Goal: Information Seeking & Learning: Compare options

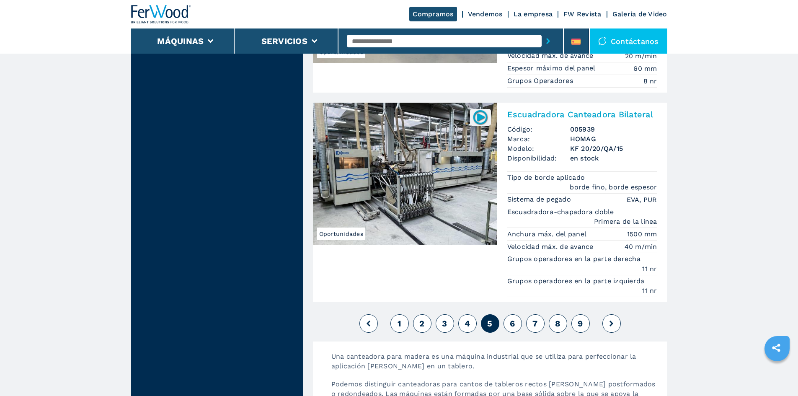
scroll to position [2262, 0]
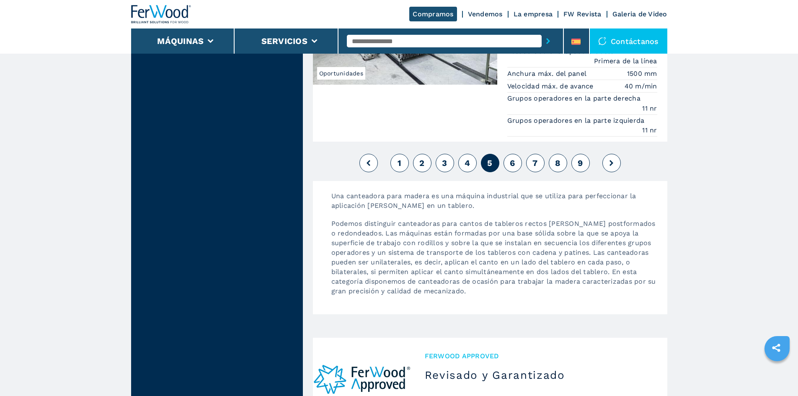
click at [511, 164] on span "6" at bounding box center [512, 163] width 5 height 10
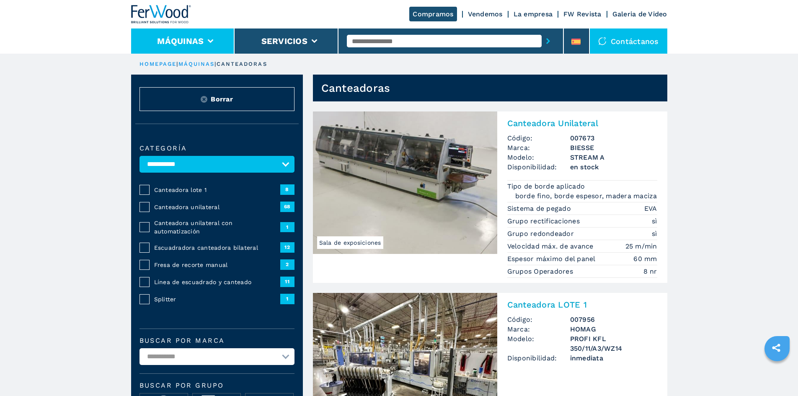
click at [207, 38] on li "Máquinas" at bounding box center [183, 40] width 104 height 25
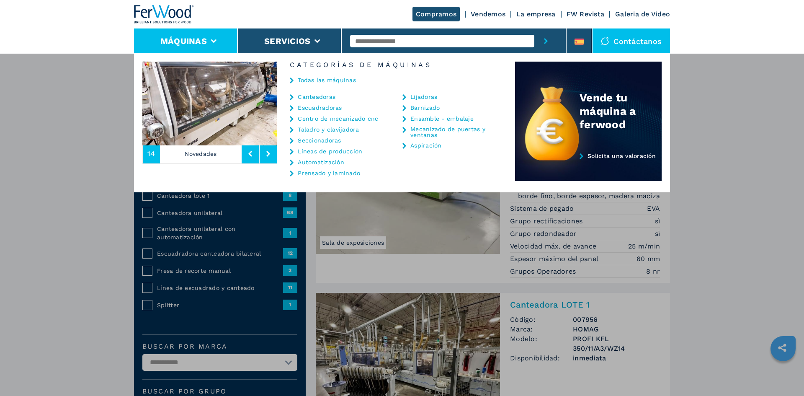
click at [311, 171] on link "Prensado y laminado" at bounding box center [329, 173] width 62 height 6
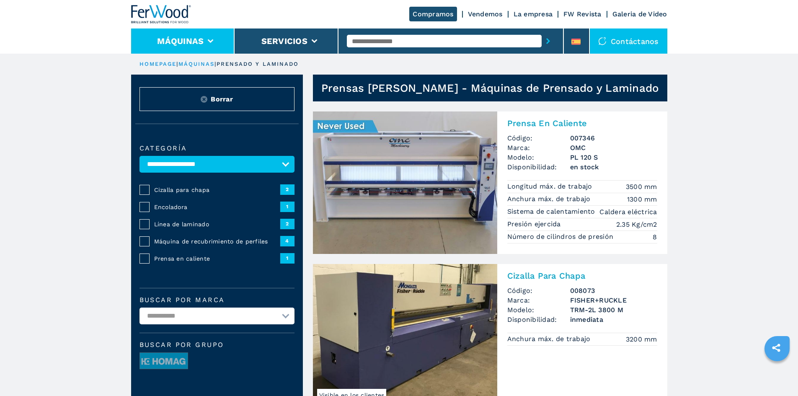
click at [209, 36] on li "Máquinas" at bounding box center [183, 40] width 104 height 25
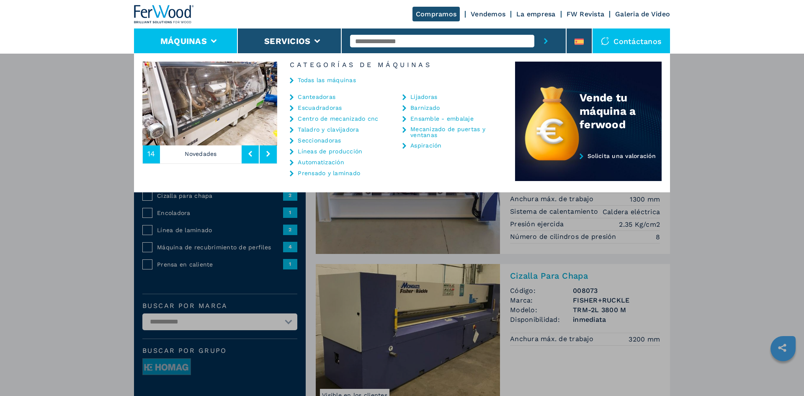
click at [424, 96] on link "Lijadoras" at bounding box center [424, 97] width 27 height 6
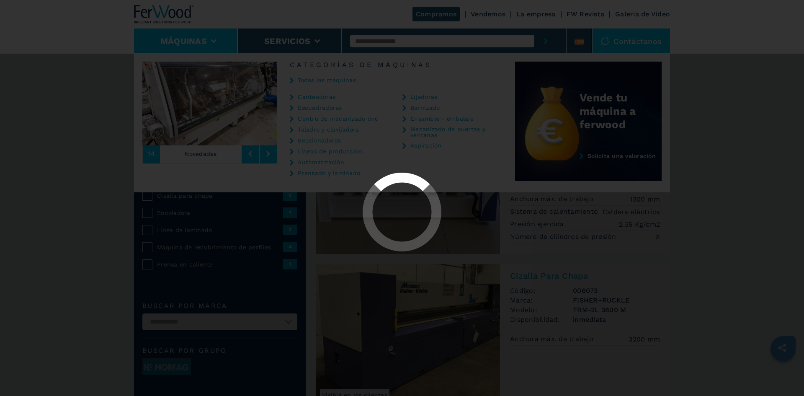
select select "*********"
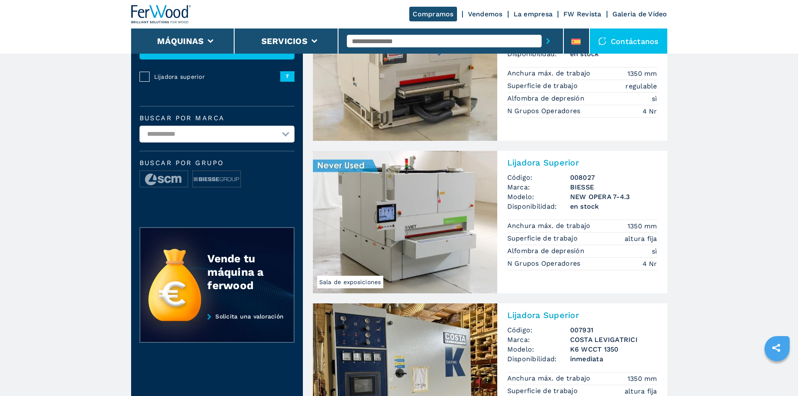
scroll to position [168, 0]
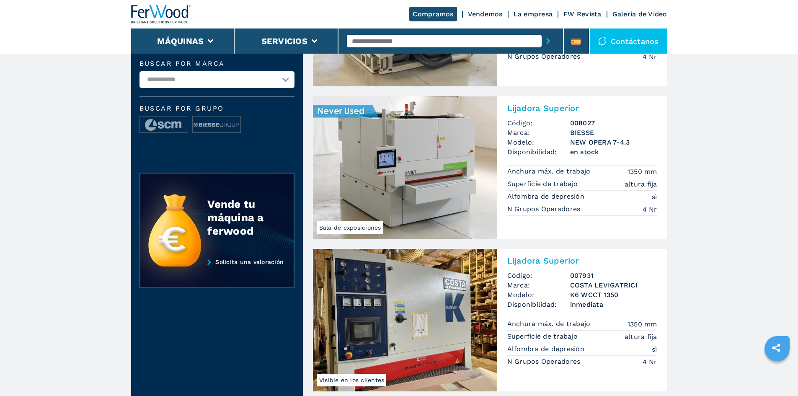
click at [386, 183] on img at bounding box center [405, 167] width 184 height 142
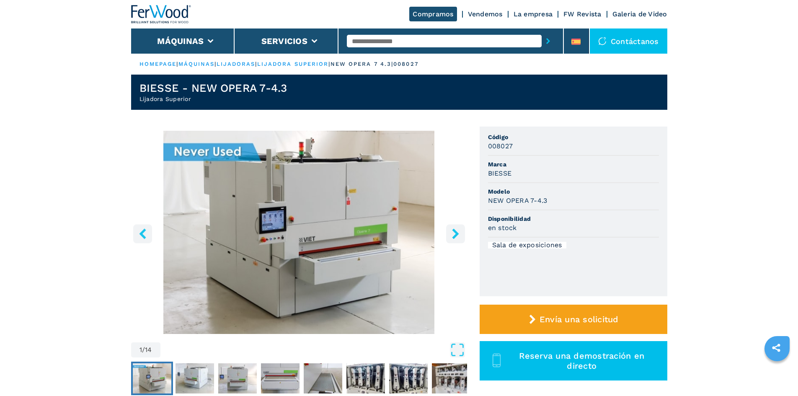
click at [454, 235] on icon "right-button" at bounding box center [455, 233] width 7 height 10
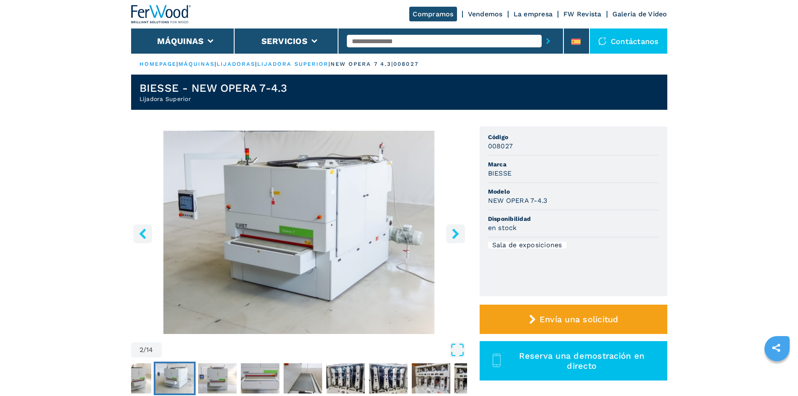
click at [454, 235] on icon "right-button" at bounding box center [455, 233] width 7 height 10
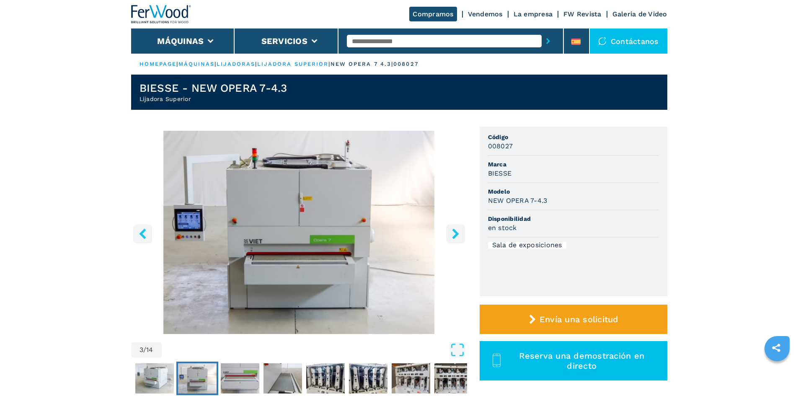
click at [454, 235] on icon "right-button" at bounding box center [455, 233] width 7 height 10
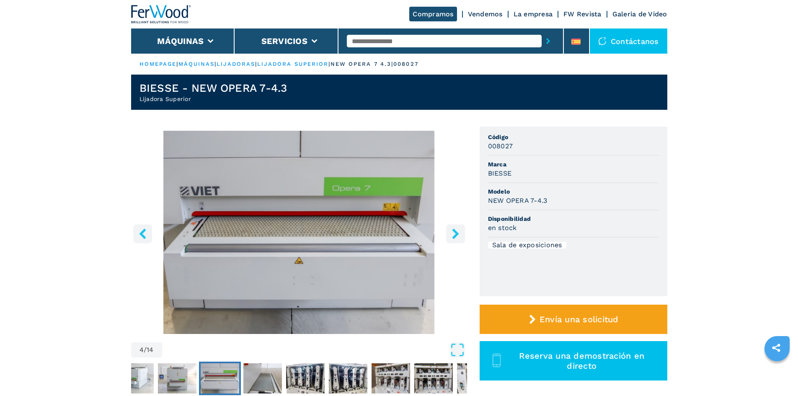
click at [454, 235] on icon "right-button" at bounding box center [455, 233] width 7 height 10
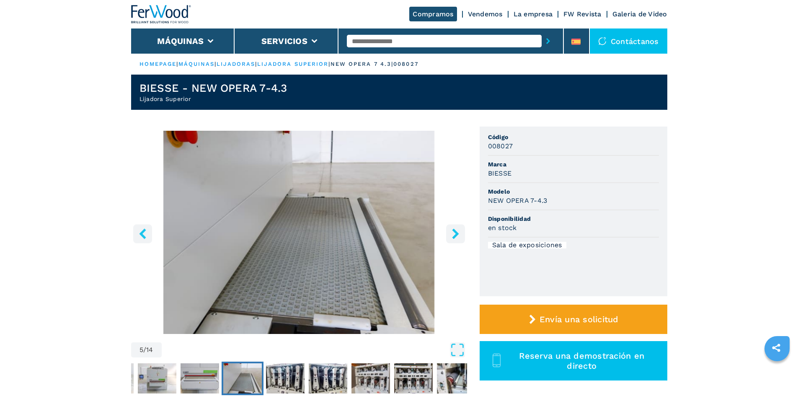
click at [454, 235] on icon "right-button" at bounding box center [455, 233] width 7 height 10
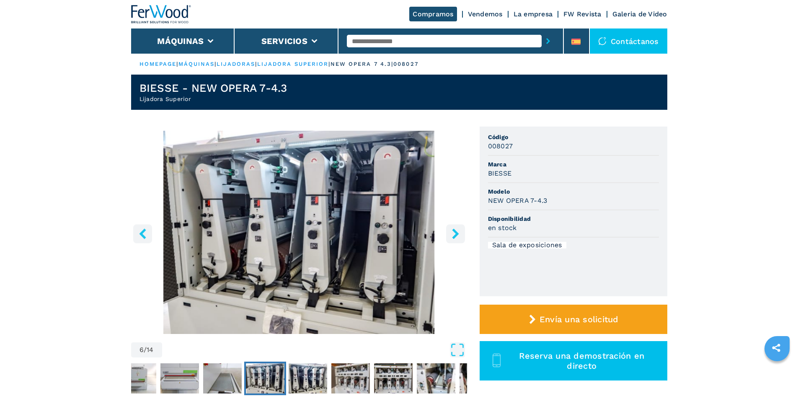
click at [454, 235] on icon "right-button" at bounding box center [455, 233] width 7 height 10
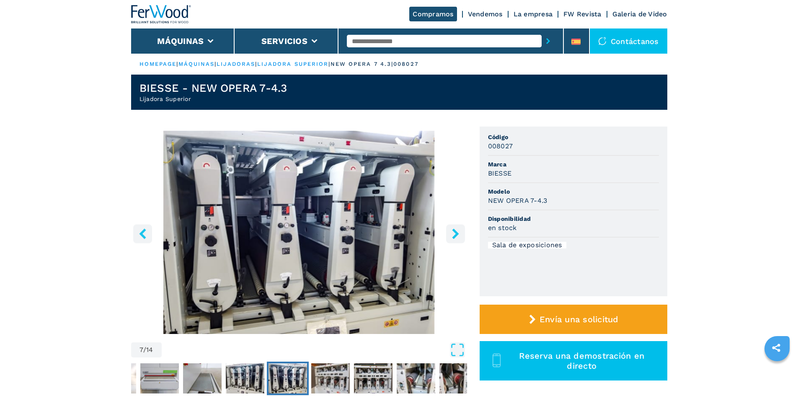
click at [454, 235] on icon "right-button" at bounding box center [455, 233] width 7 height 10
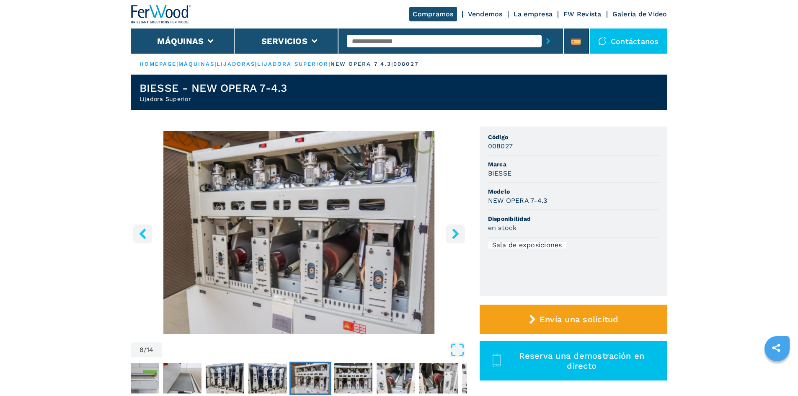
click at [454, 235] on icon "right-button" at bounding box center [455, 233] width 7 height 10
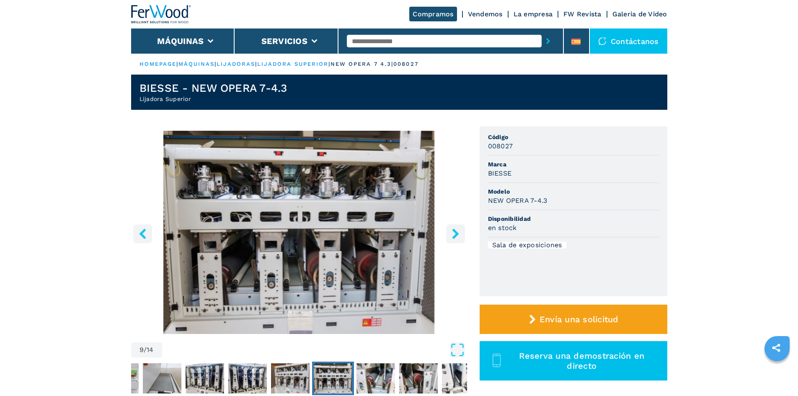
click at [454, 235] on icon "right-button" at bounding box center [455, 233] width 7 height 10
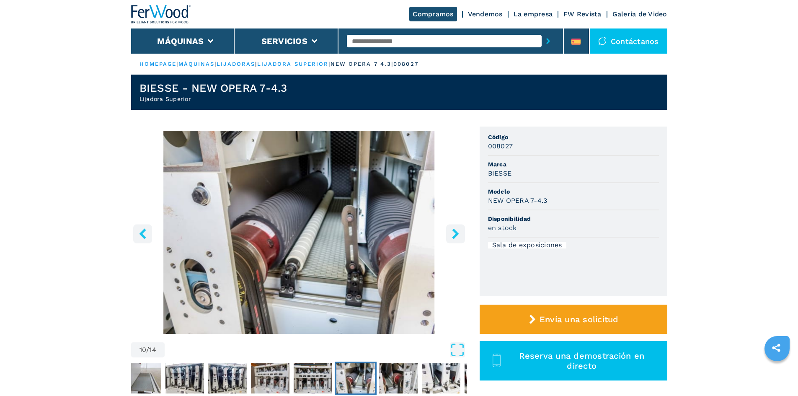
click at [454, 235] on icon "right-button" at bounding box center [455, 233] width 7 height 10
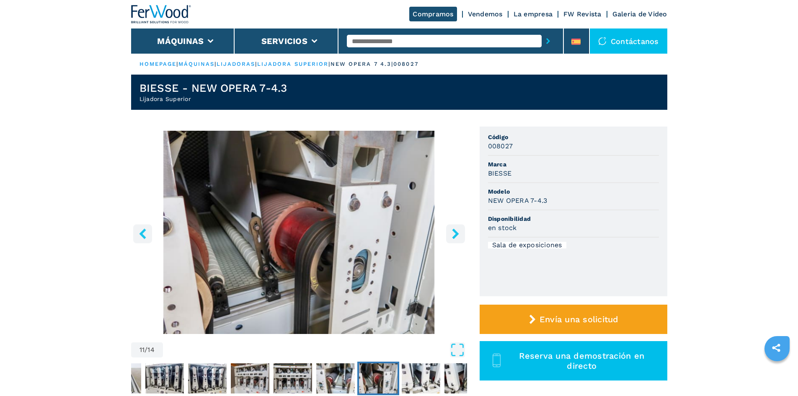
click at [454, 235] on icon "right-button" at bounding box center [455, 233] width 7 height 10
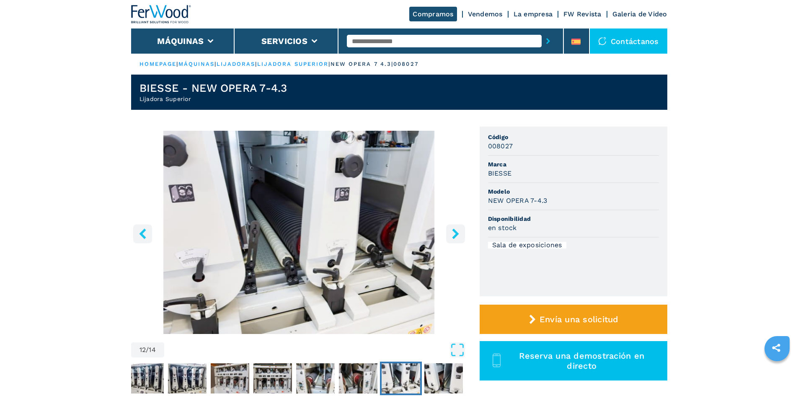
click at [454, 235] on icon "right-button" at bounding box center [455, 233] width 7 height 10
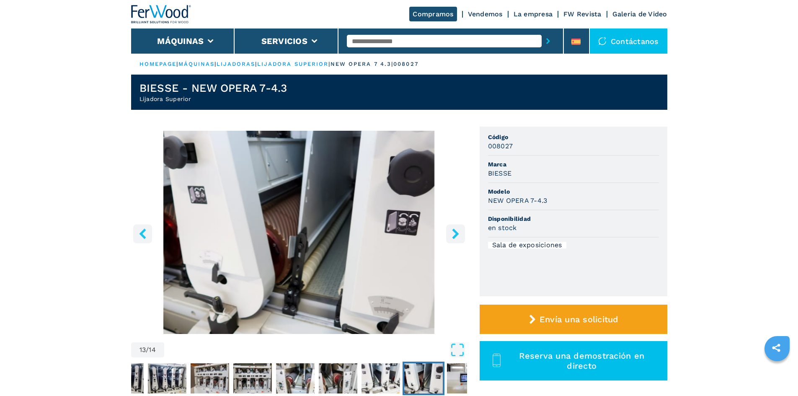
click at [454, 235] on icon "right-button" at bounding box center [455, 233] width 7 height 10
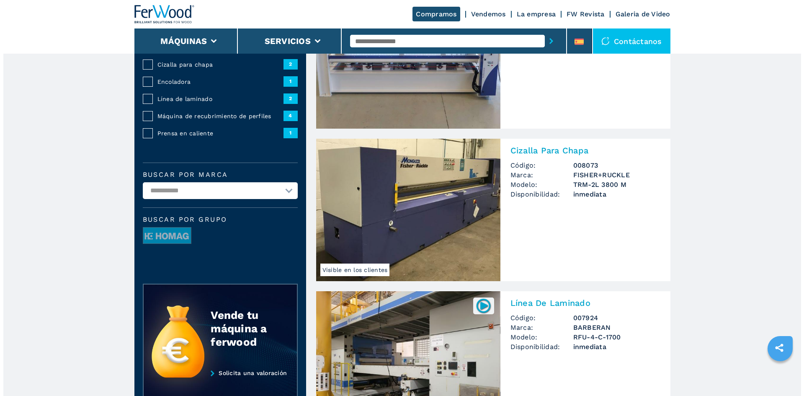
scroll to position [126, 0]
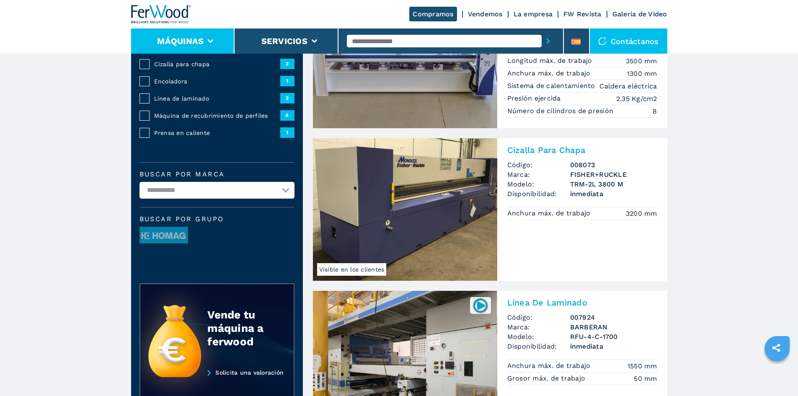
click at [196, 39] on button "Máquinas" at bounding box center [180, 41] width 46 height 10
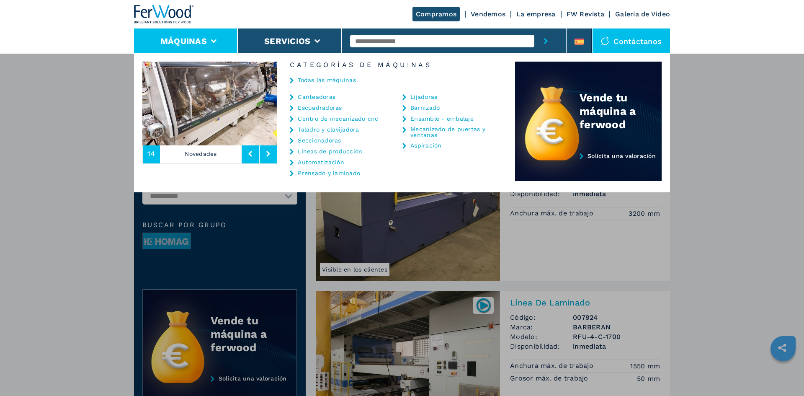
click at [417, 96] on link "Lijadoras" at bounding box center [424, 97] width 27 height 6
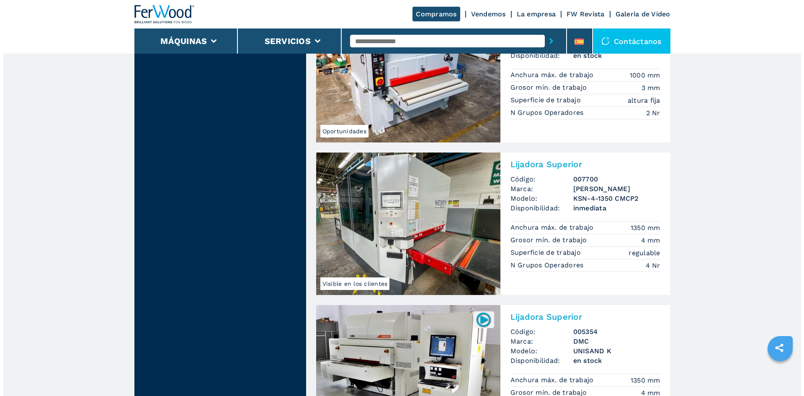
scroll to position [754, 0]
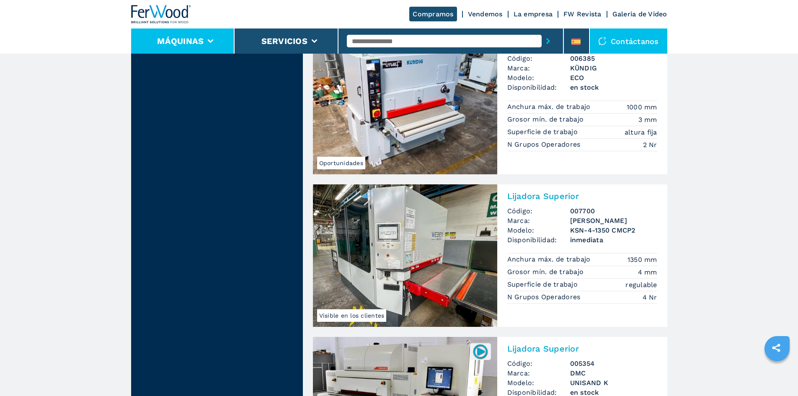
click at [198, 43] on button "Máquinas" at bounding box center [180, 41] width 46 height 10
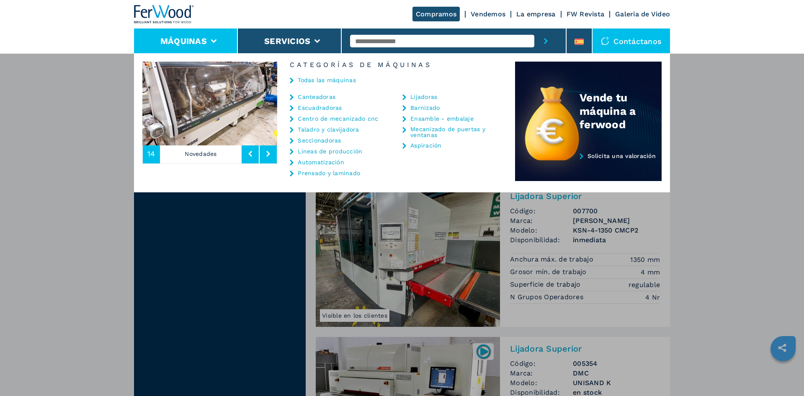
click at [314, 129] on link "Taladro y clavijadora" at bounding box center [328, 130] width 61 height 6
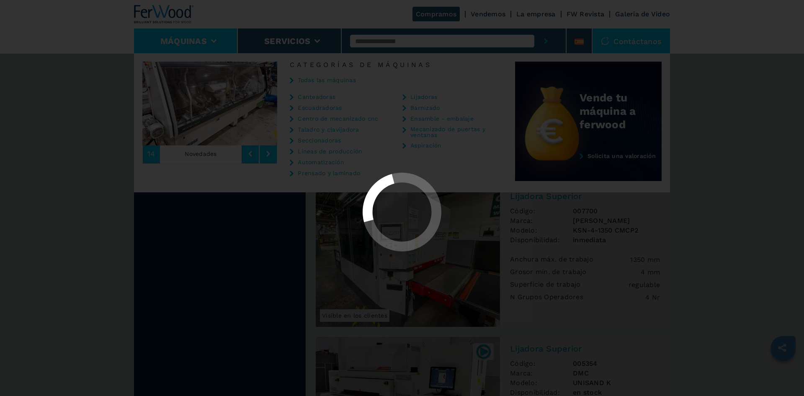
select select "**********"
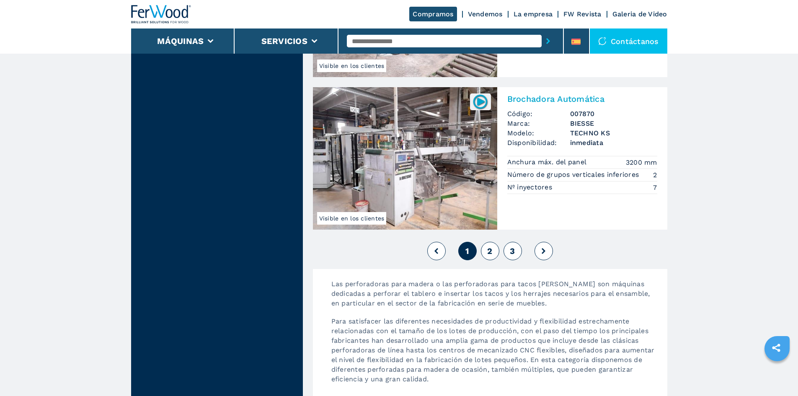
scroll to position [1927, 0]
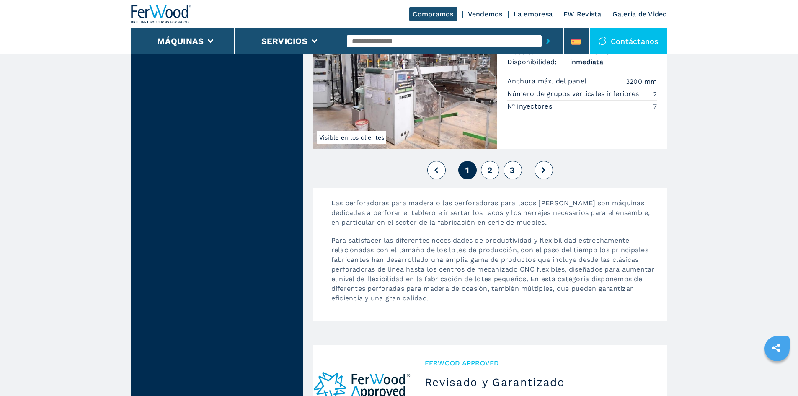
click at [491, 169] on span "2" at bounding box center [489, 170] width 5 height 10
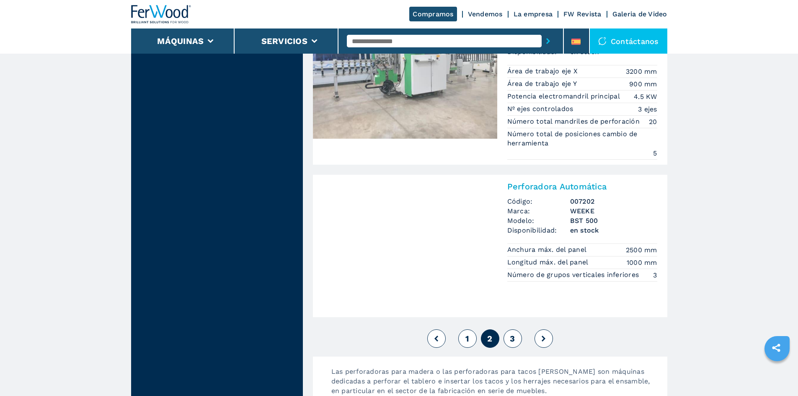
scroll to position [1927, 0]
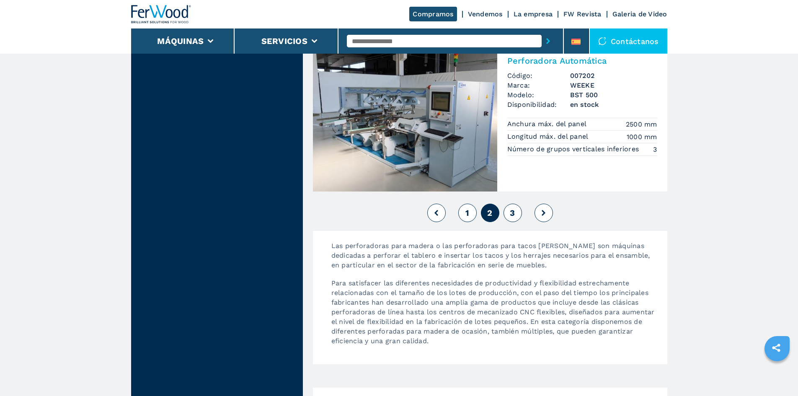
click at [512, 217] on span "3" at bounding box center [512, 213] width 5 height 10
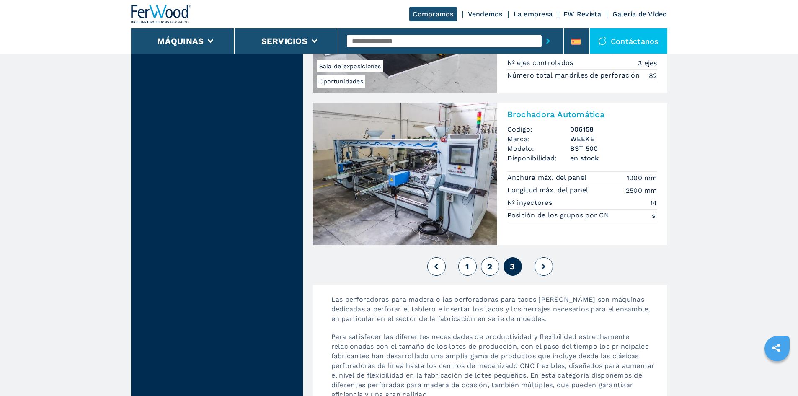
scroll to position [1843, 0]
